Goal: Task Accomplishment & Management: Manage account settings

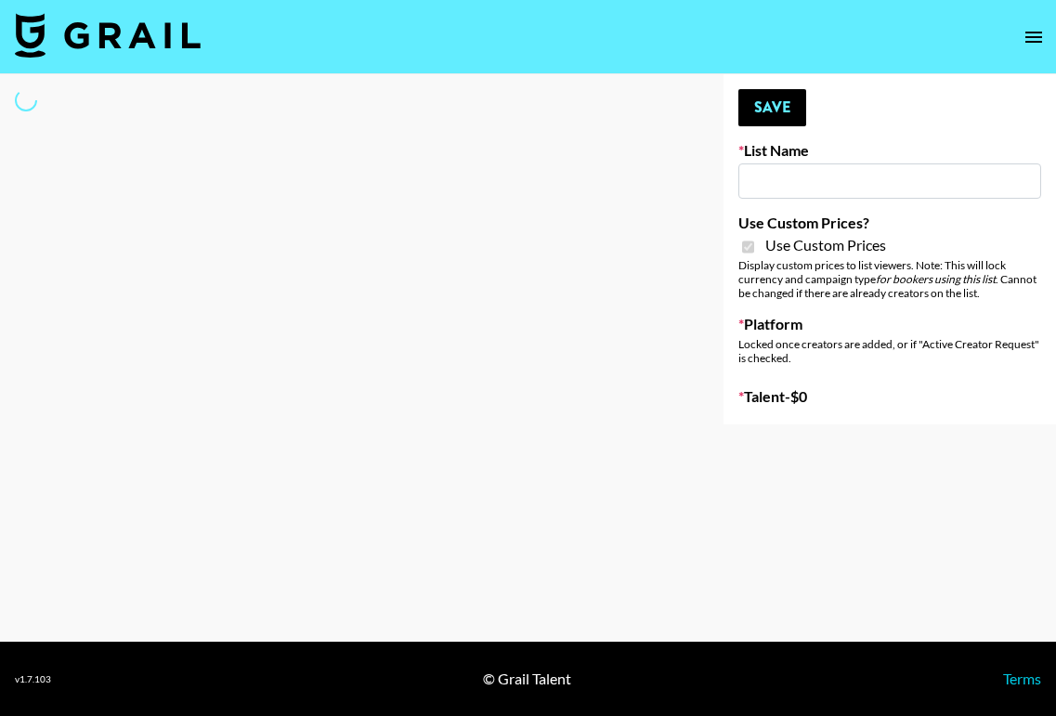
type input "[PERSON_NAME] - Relatable ([DATE])"
checkbox input "true"
select select "Brand"
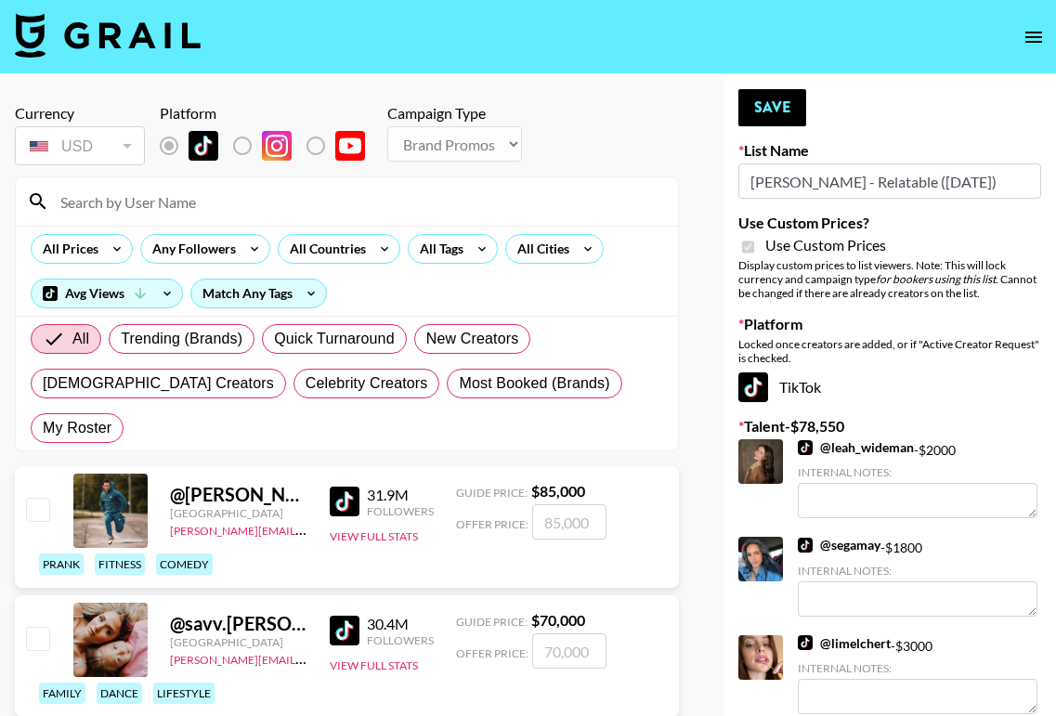
click at [195, 203] on input at bounding box center [358, 202] width 618 height 30
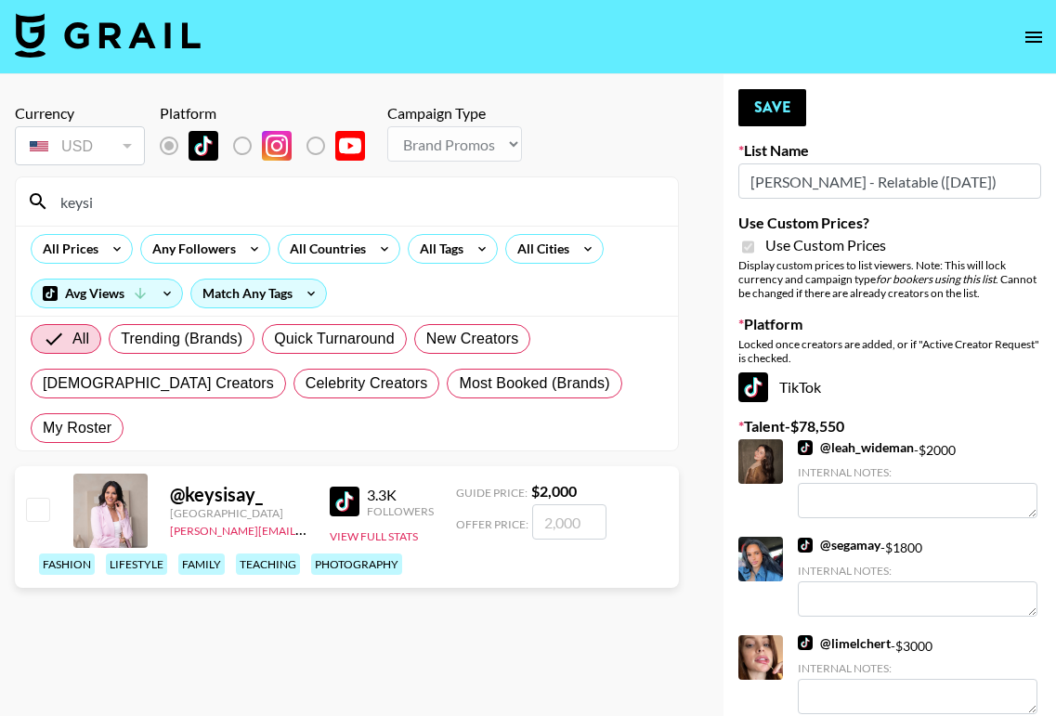
type input "keysi"
click at [40, 498] on input "checkbox" at bounding box center [37, 509] width 22 height 22
checkbox input "true"
type input "2000"
click at [785, 106] on button "Save" at bounding box center [772, 107] width 68 height 37
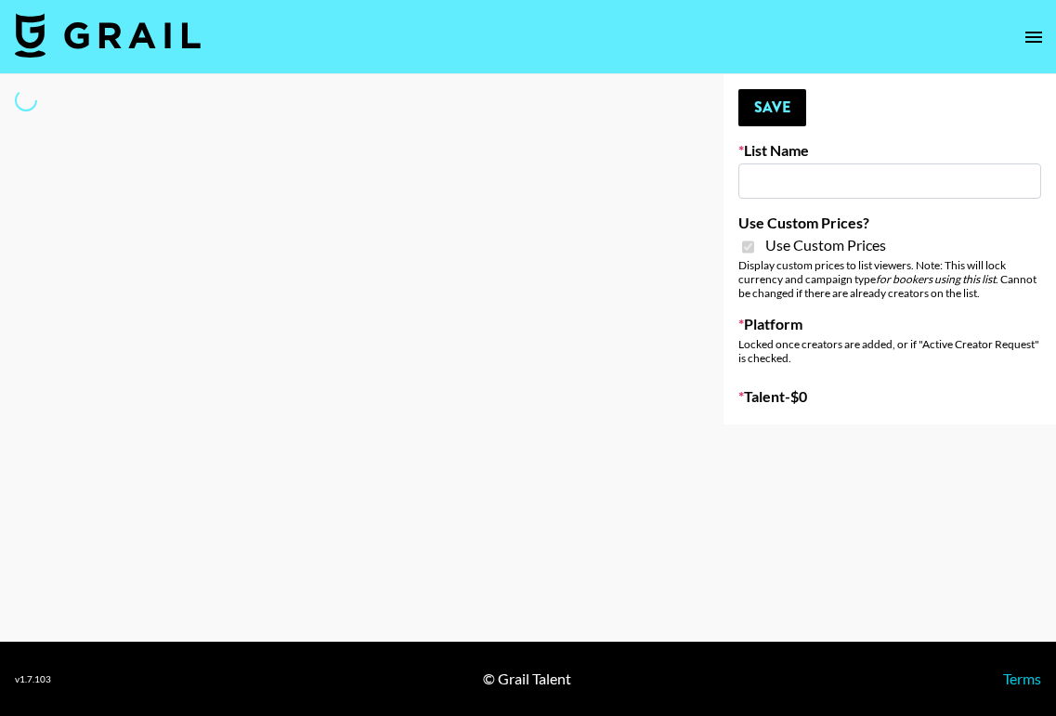
type input "Brickhouse - Fitness (20th Sept)"
checkbox input "true"
select select "Brand"
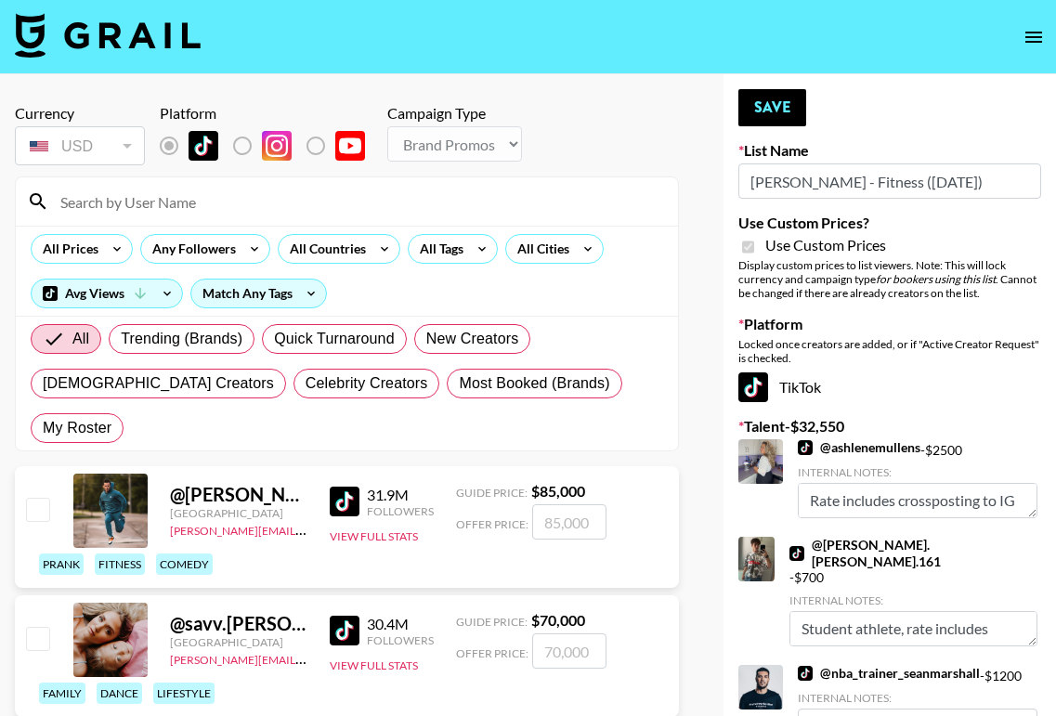
click at [163, 209] on input at bounding box center [358, 202] width 618 height 30
type input "Keysi"
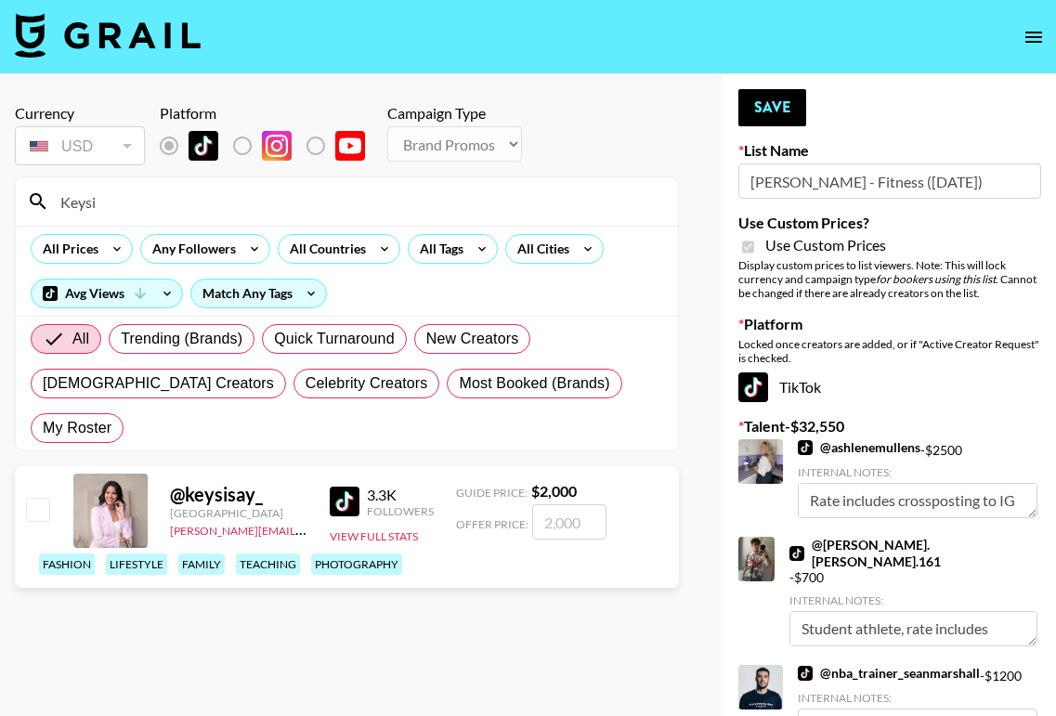
click at [32, 498] on input "checkbox" at bounding box center [37, 509] width 22 height 22
checkbox input "true"
type input "2000"
click at [781, 106] on button "Save" at bounding box center [772, 107] width 68 height 37
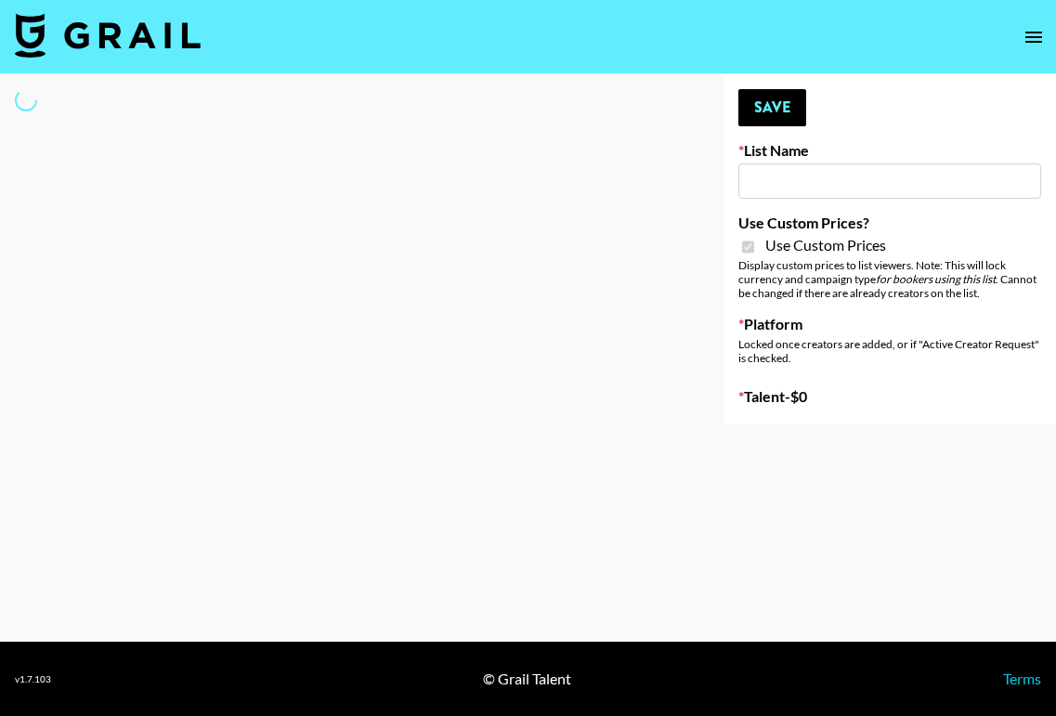
type input "[PERSON_NAME] - Fitness ([DATE])"
checkbox input "true"
select select "Brand"
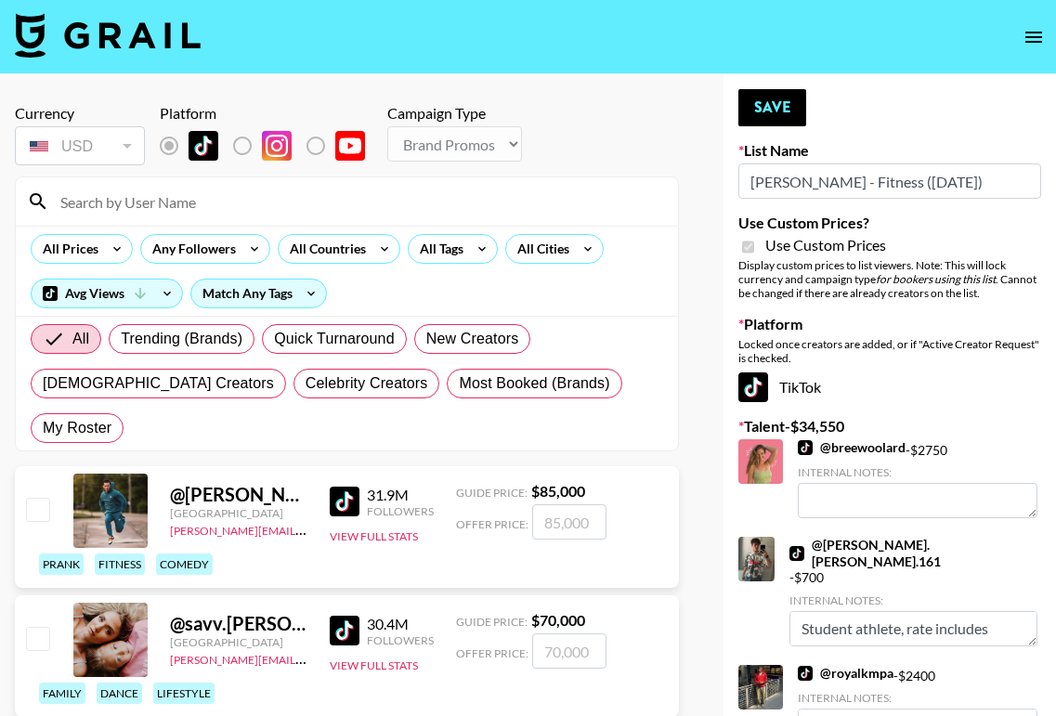
click at [184, 196] on input at bounding box center [358, 202] width 618 height 30
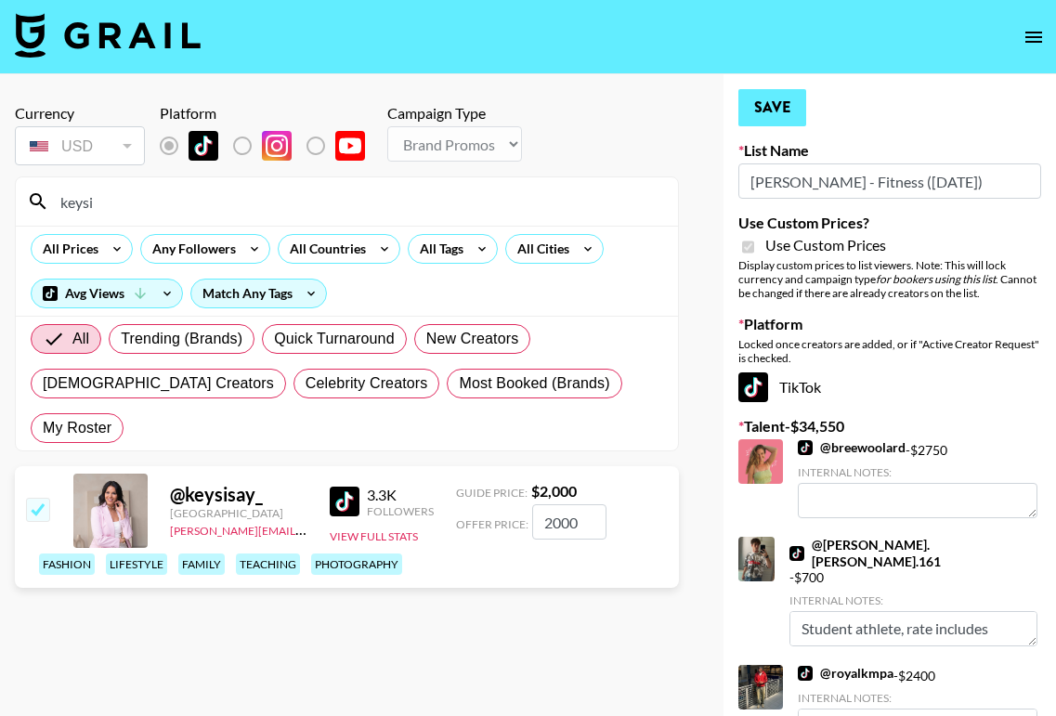
type input "keysi"
click at [782, 109] on button "Save" at bounding box center [772, 107] width 68 height 37
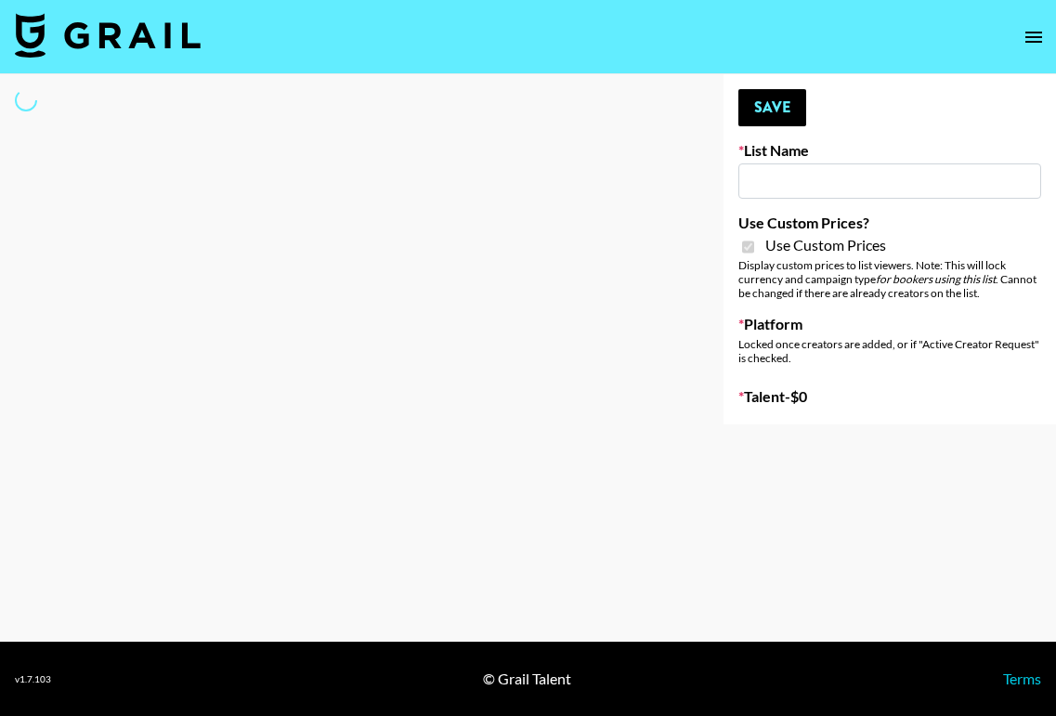
type input "Brickhouse - Women (20th Sept)"
checkbox input "true"
select select "Brand"
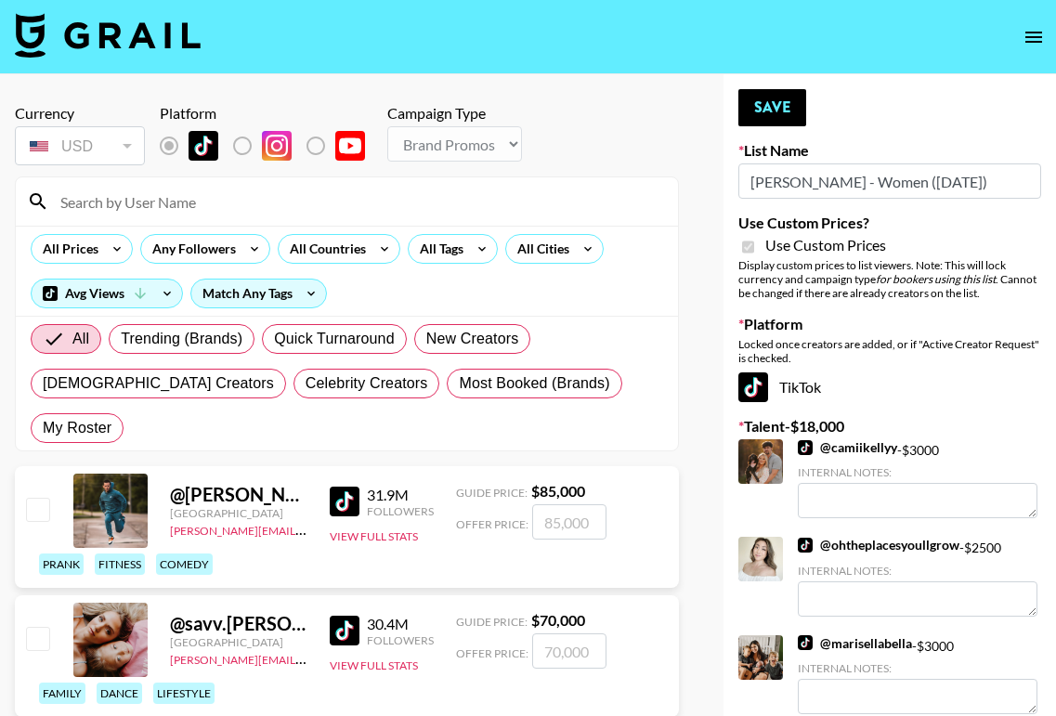
click at [146, 212] on input at bounding box center [358, 202] width 618 height 30
type input "Keysi"
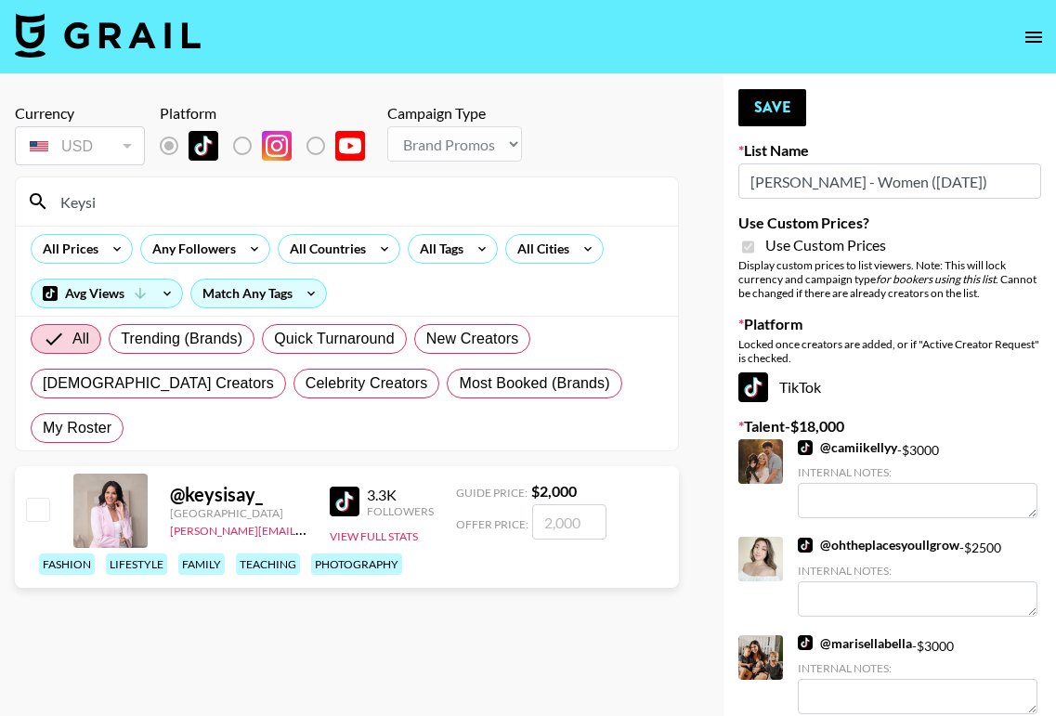
click at [42, 498] on input "checkbox" at bounding box center [37, 509] width 22 height 22
checkbox input "true"
type input "2000"
click at [782, 115] on button "Save" at bounding box center [772, 107] width 68 height 37
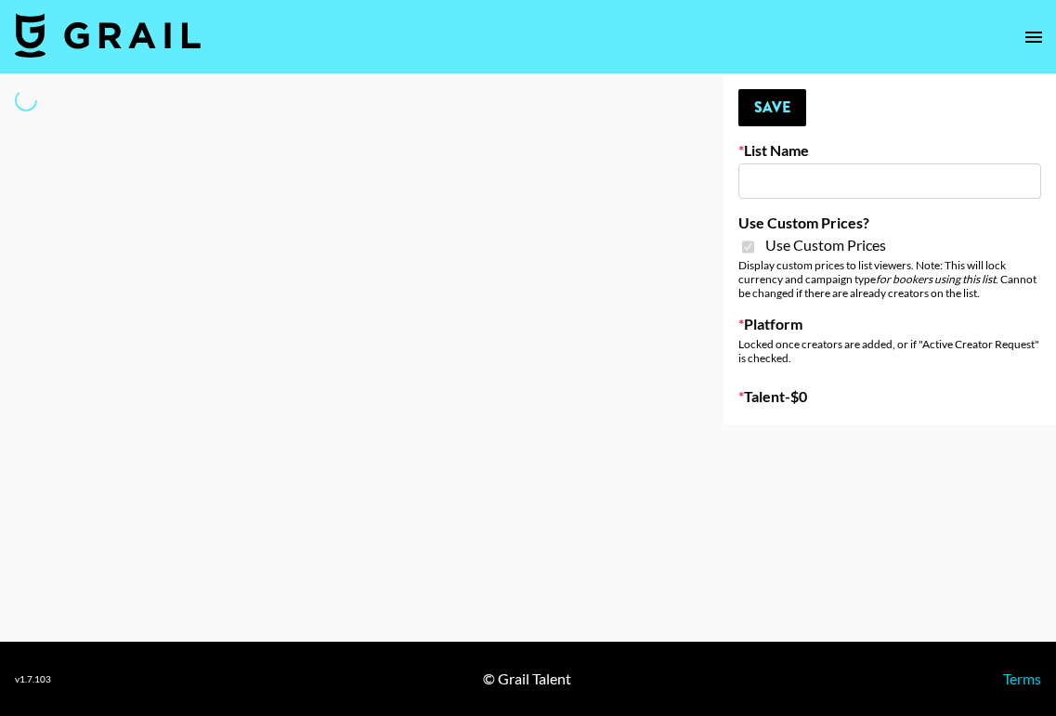
type input "[PERSON_NAME] - Women ([DATE])"
checkbox input "true"
select select "Brand"
